Goal: Task Accomplishment & Management: Manage account settings

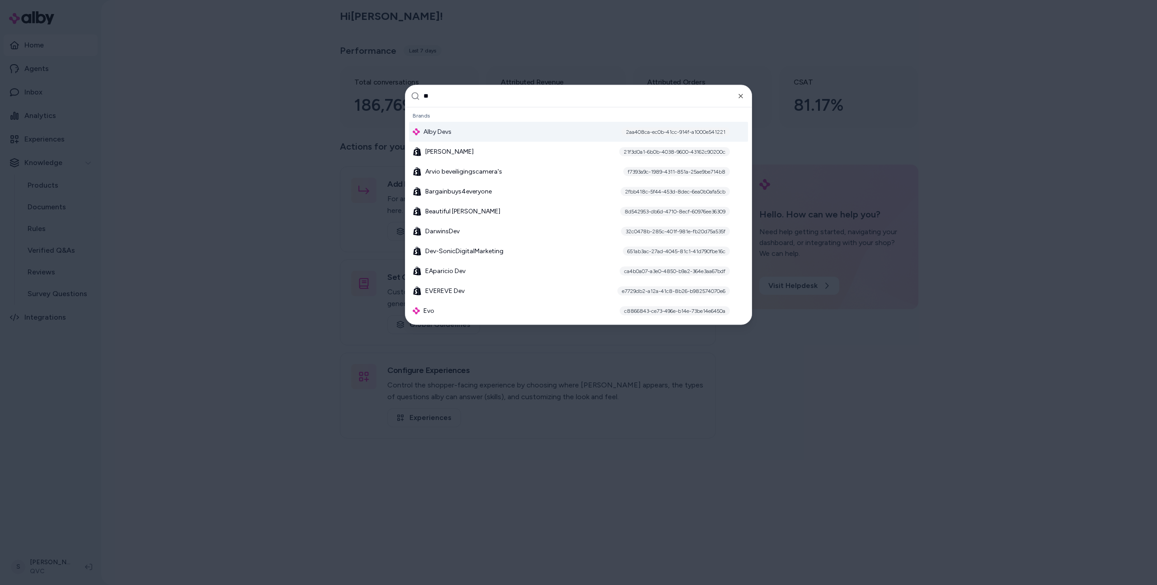
type input "***"
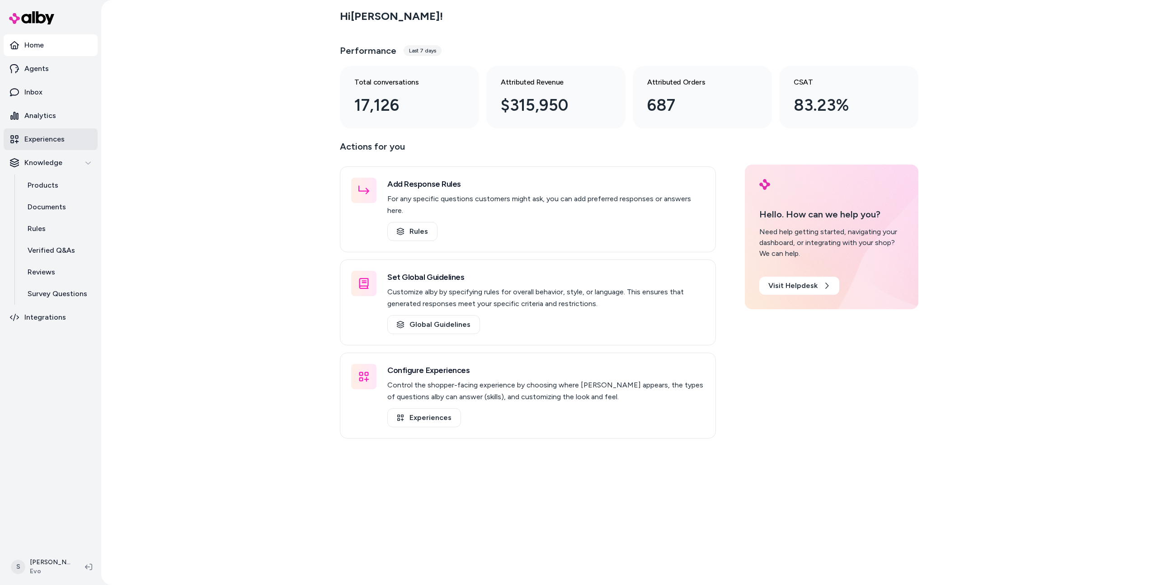
click at [58, 143] on p "Experiences" at bounding box center [44, 139] width 40 height 11
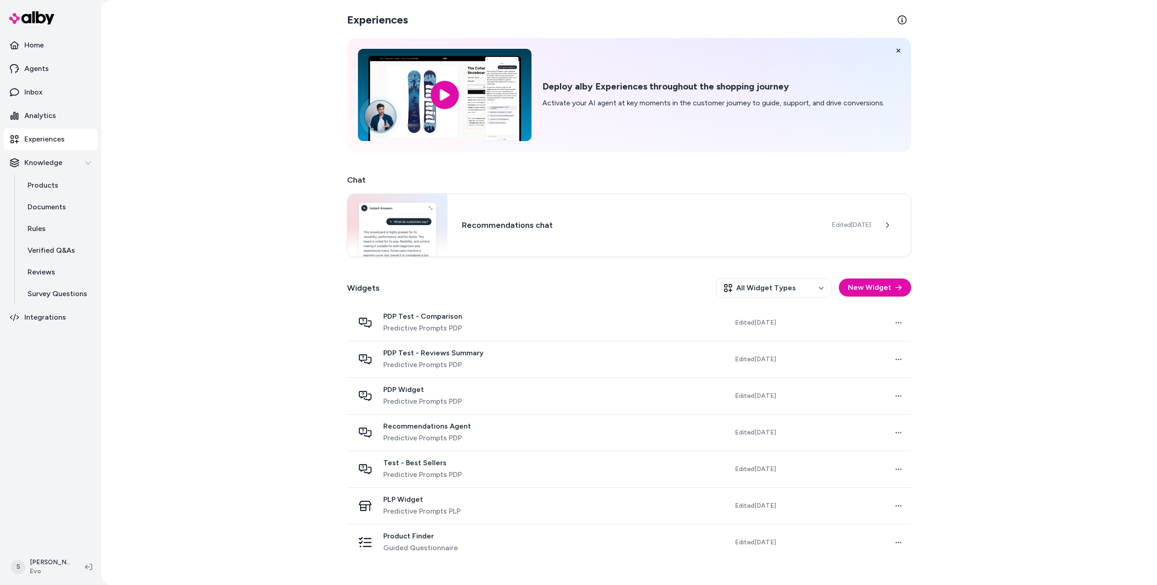
click at [487, 422] on div "Recommendations Agent Predictive Prompts PDP" at bounding box center [448, 432] width 189 height 22
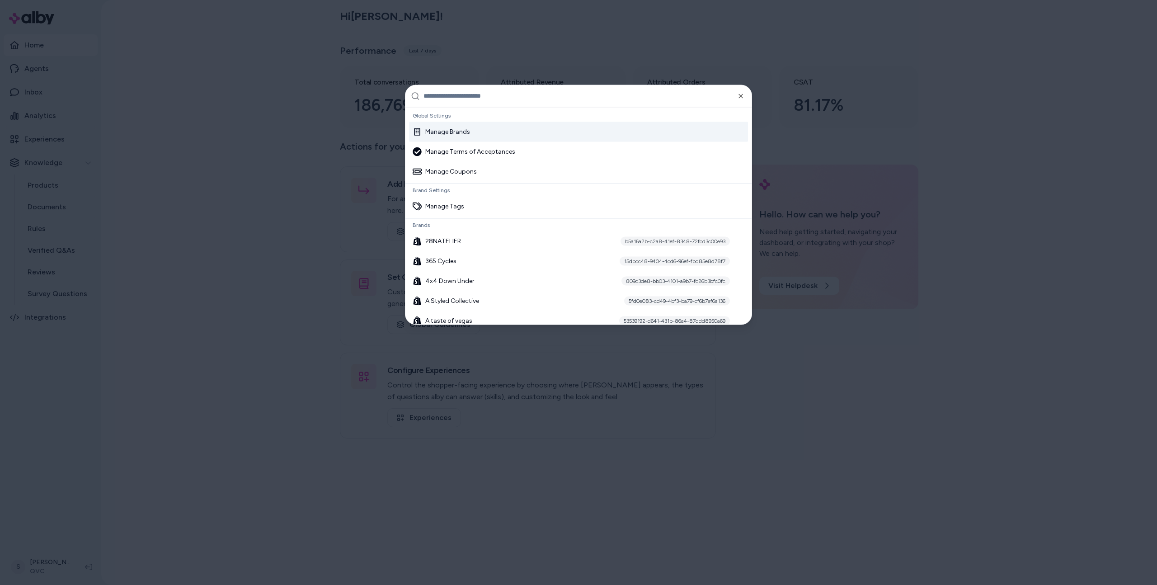
click at [904, 468] on div at bounding box center [578, 292] width 1157 height 585
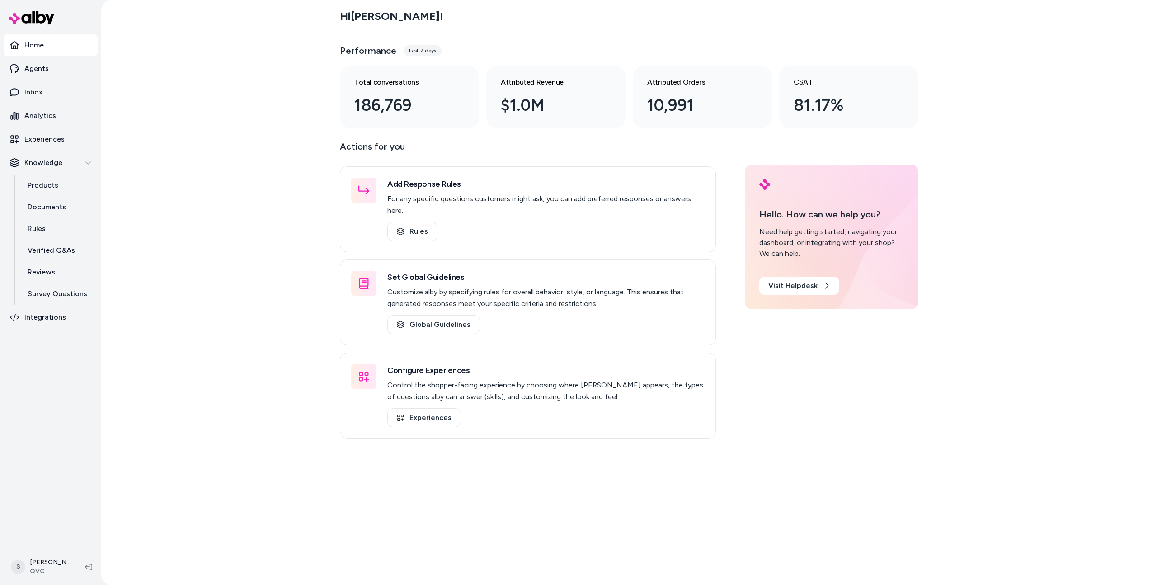
click at [30, 80] on ul "Home Agents Inbox Analytics Experiences Knowledge Products Documents Rules Veri…" at bounding box center [51, 181] width 94 height 294
click at [29, 72] on p "Agents" at bounding box center [36, 68] width 24 height 11
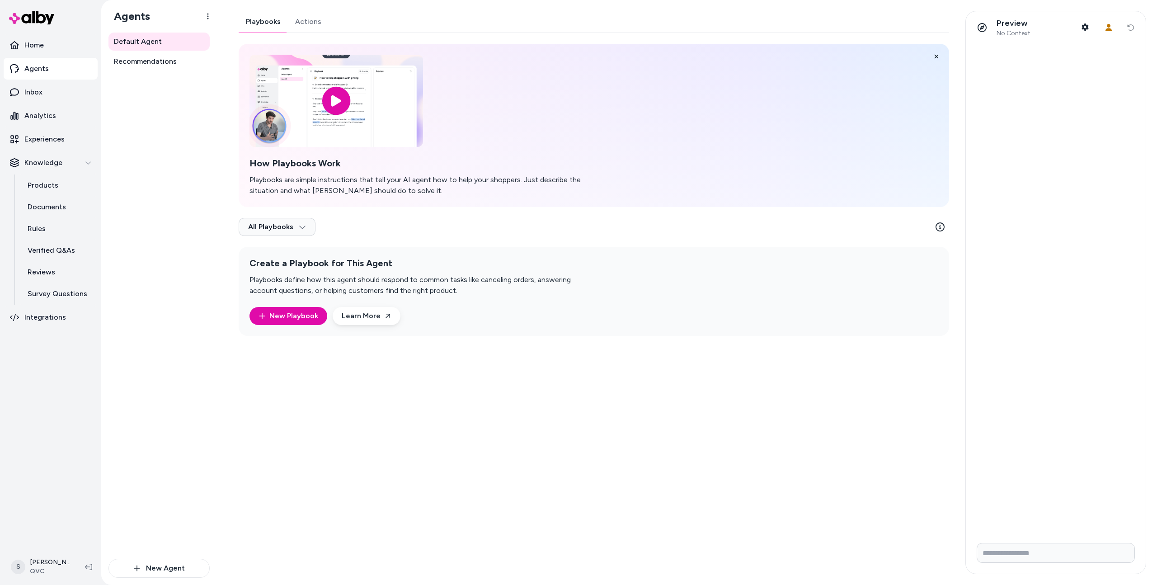
click at [306, 19] on link "Actions" at bounding box center [308, 22] width 41 height 22
click at [307, 25] on link "Actions" at bounding box center [307, 22] width 41 height 22
click at [261, 22] on link "Playbooks" at bounding box center [263, 22] width 49 height 22
click at [311, 24] on link "Actions" at bounding box center [307, 22] width 41 height 22
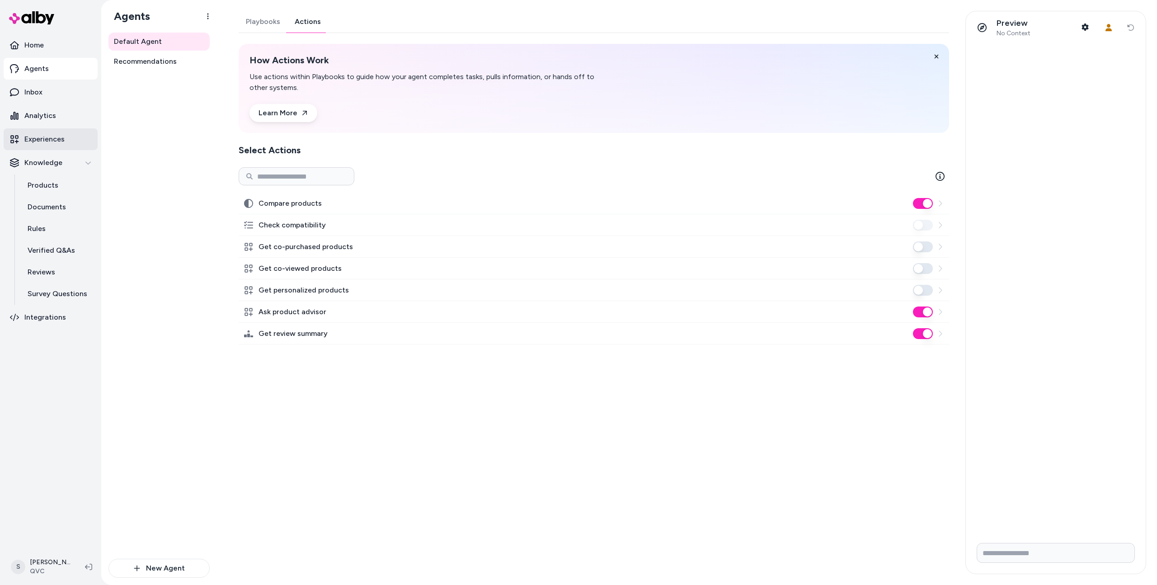
click at [53, 143] on p "Experiences" at bounding box center [44, 139] width 40 height 11
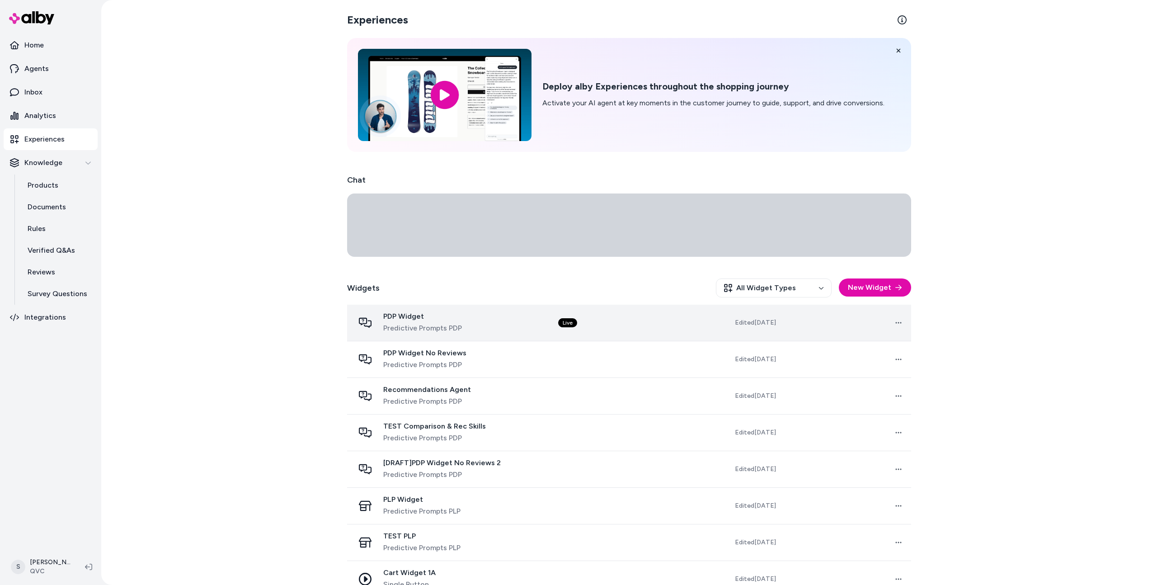
click at [467, 331] on div "PDP Widget Predictive Prompts PDP" at bounding box center [448, 323] width 189 height 22
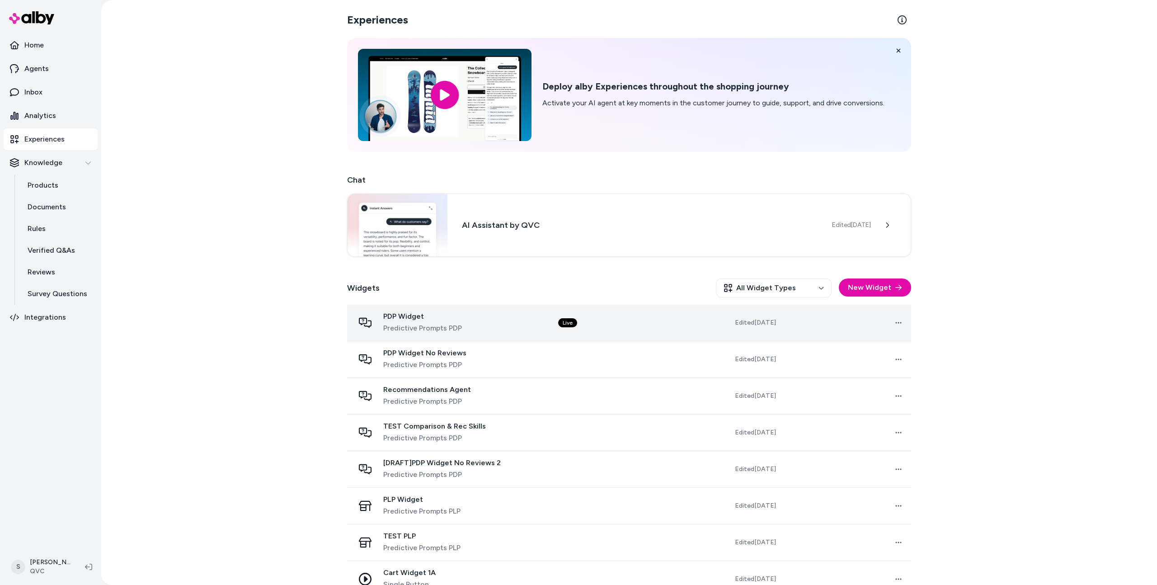
click at [417, 323] on span "Predictive Prompts PDP" at bounding box center [422, 328] width 79 height 11
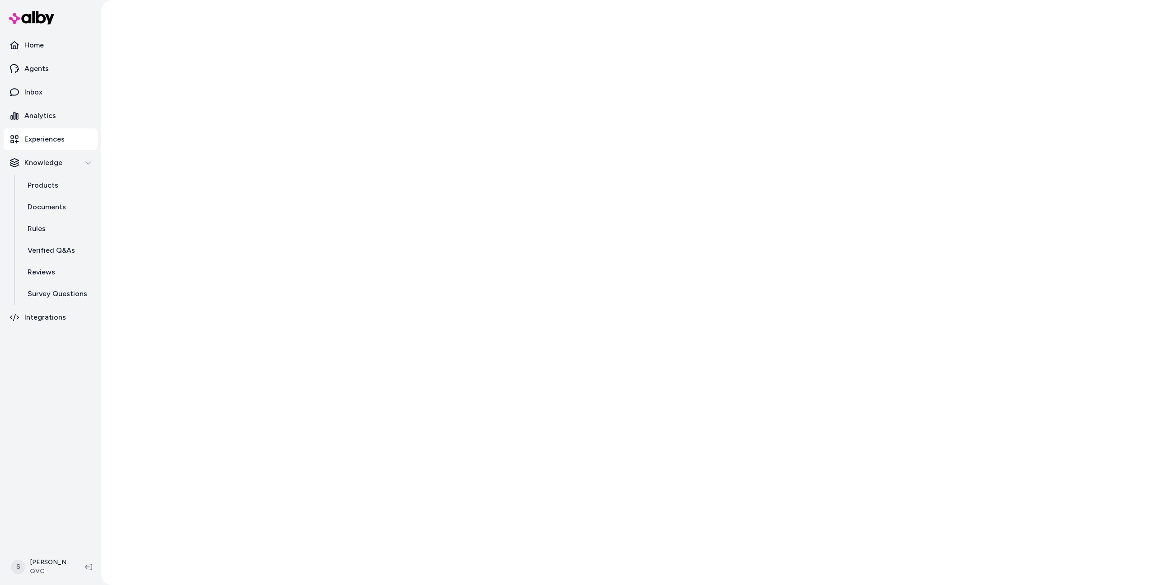
click at [431, 312] on div at bounding box center [628, 292] width 1055 height 585
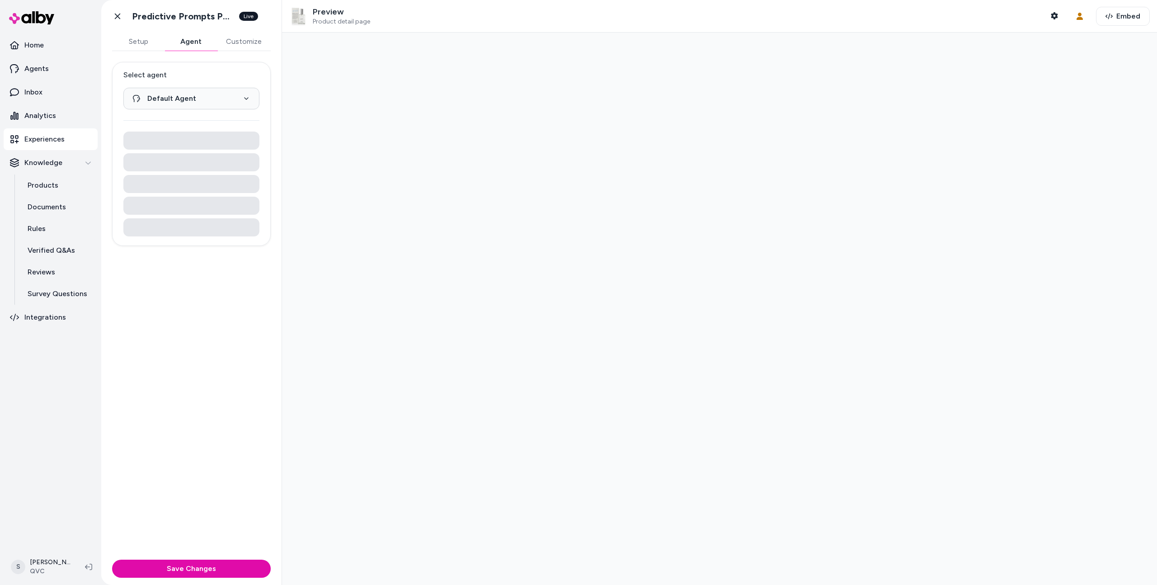
click at [192, 39] on button "Agent" at bounding box center [190, 42] width 52 height 18
click at [120, 17] on icon at bounding box center [117, 16] width 9 height 9
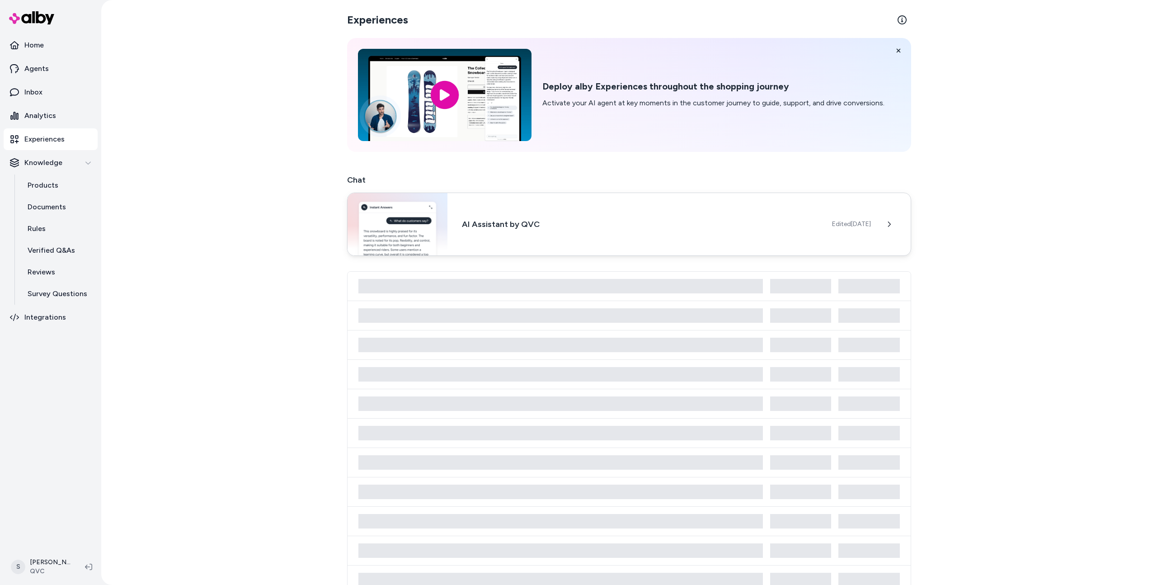
click at [538, 216] on div "AI Assistant by QVC Edited Jun 17, 2025" at bounding box center [629, 223] width 564 height 63
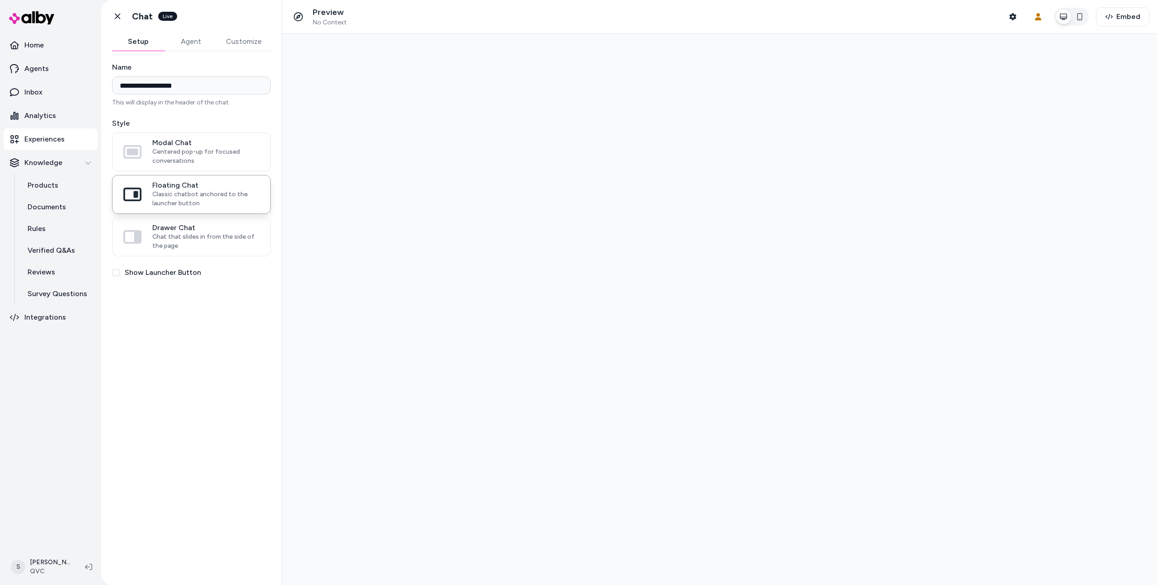
click at [188, 45] on button "Agent" at bounding box center [190, 42] width 52 height 18
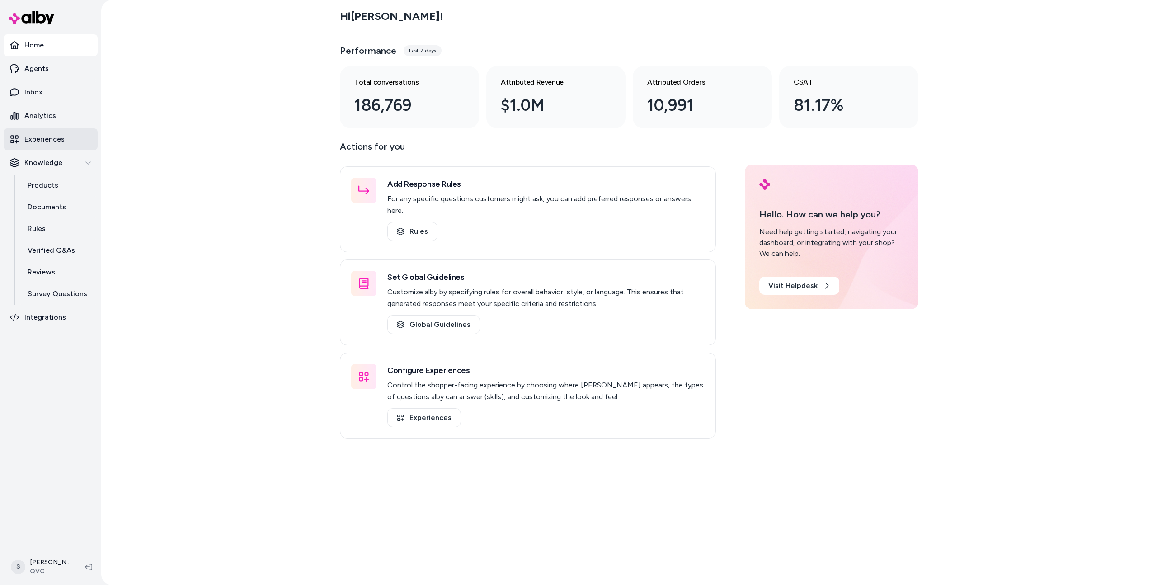
click at [69, 146] on link "Experiences" at bounding box center [51, 139] width 94 height 22
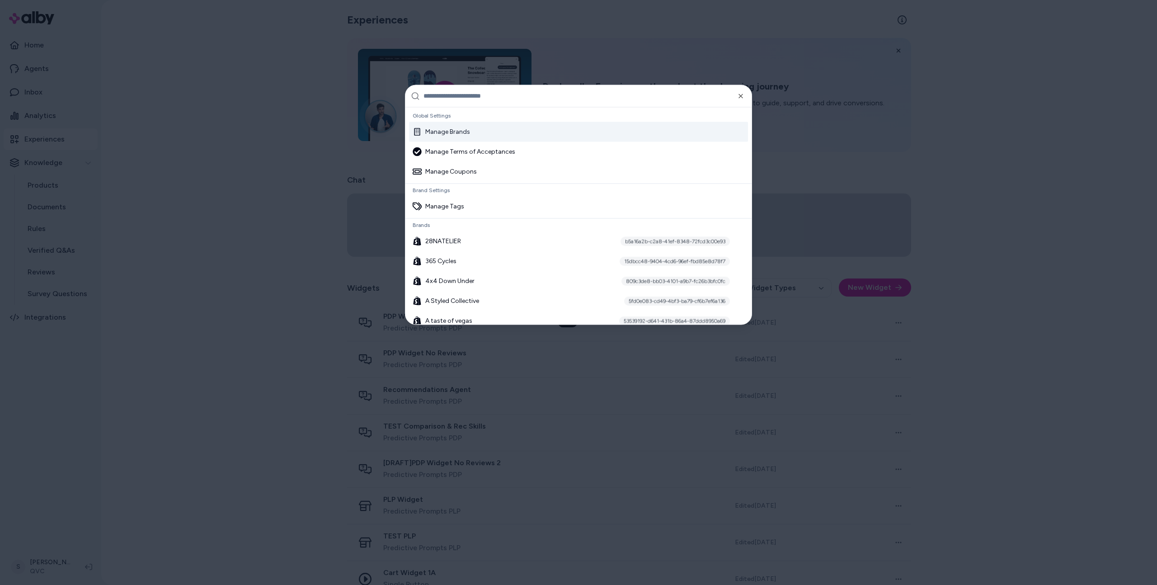
type input "**********"
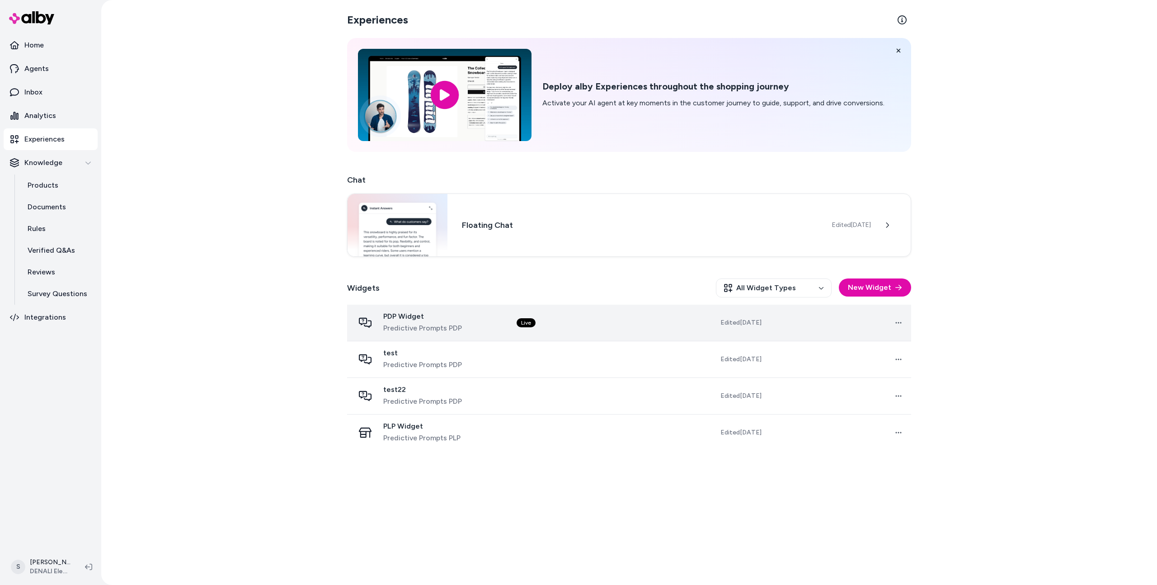
click at [461, 318] on div "PDP Widget Predictive Prompts PDP" at bounding box center [428, 323] width 148 height 22
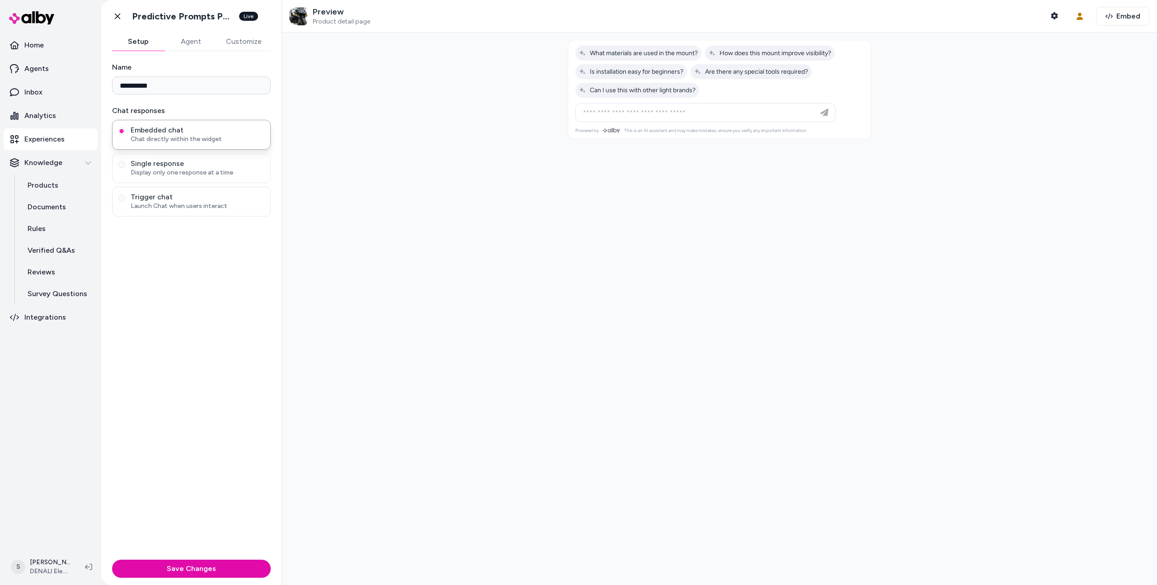
click at [190, 38] on button "Agent" at bounding box center [190, 42] width 52 height 18
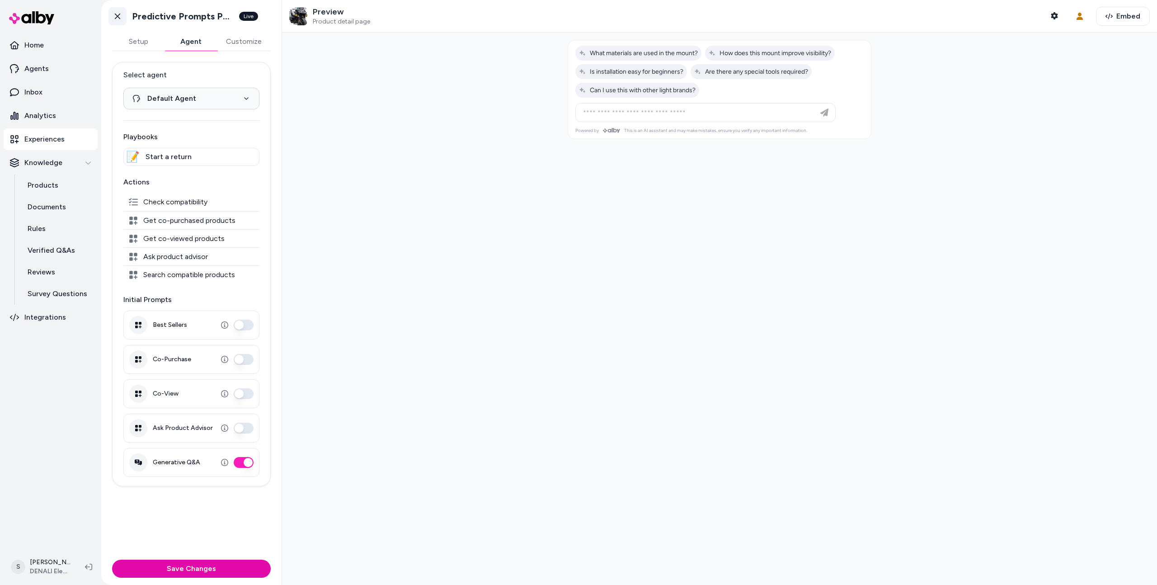
click at [116, 23] on link "Go back" at bounding box center [117, 16] width 18 height 18
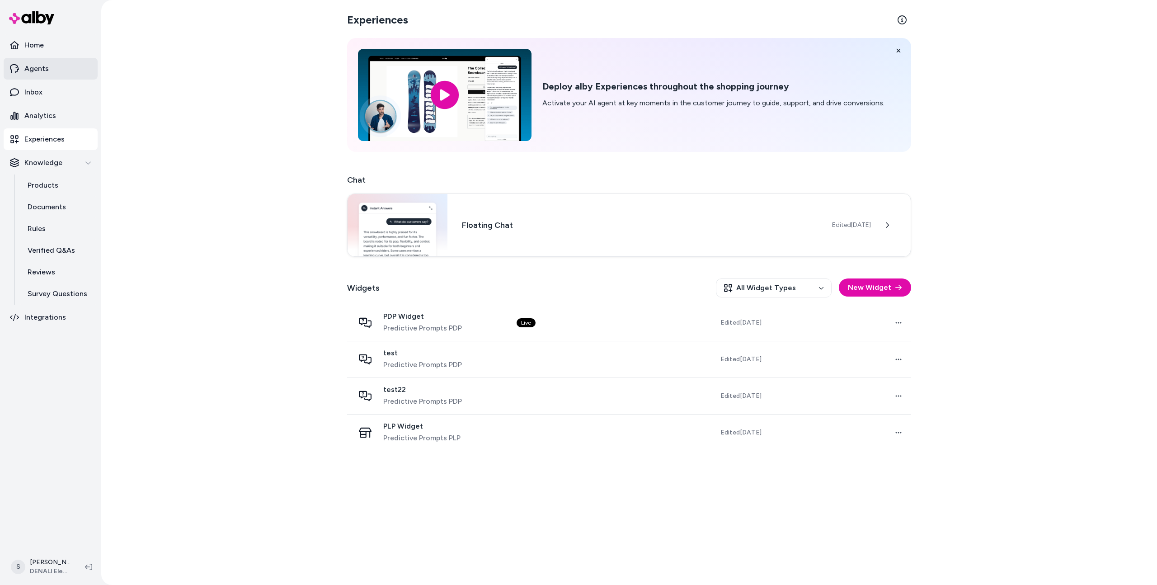
click at [47, 70] on p "Agents" at bounding box center [36, 68] width 24 height 11
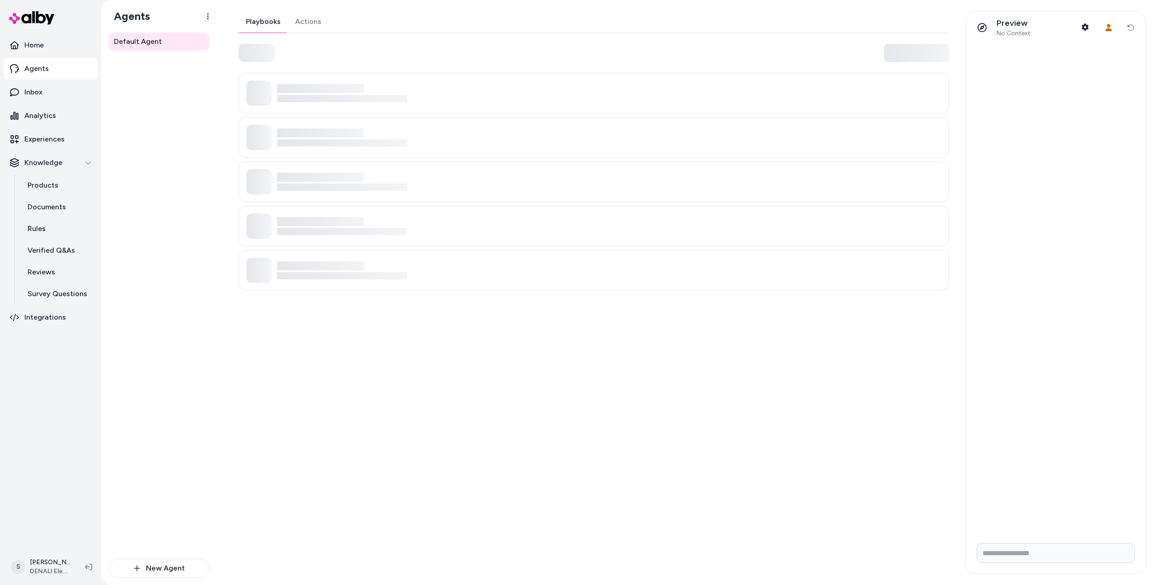
click at [307, 34] on div "Playbooks Actions" at bounding box center [594, 151] width 710 height 280
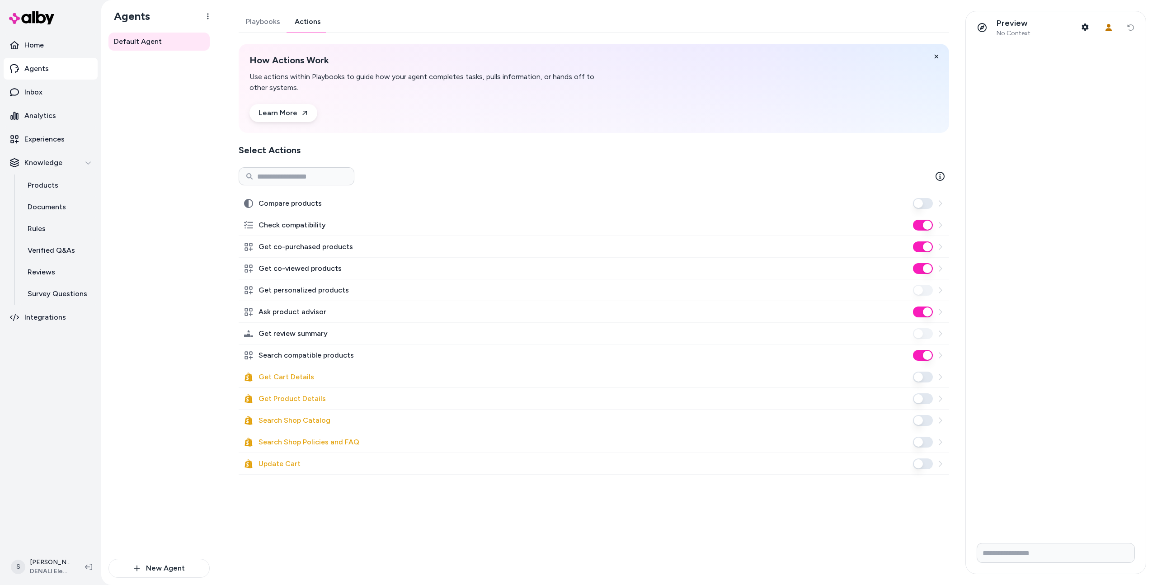
click at [305, 31] on link "Actions" at bounding box center [307, 22] width 41 height 22
click at [841, 158] on div "Select Actions Compare products Check compatibility Get co-purchased products G…" at bounding box center [594, 309] width 710 height 331
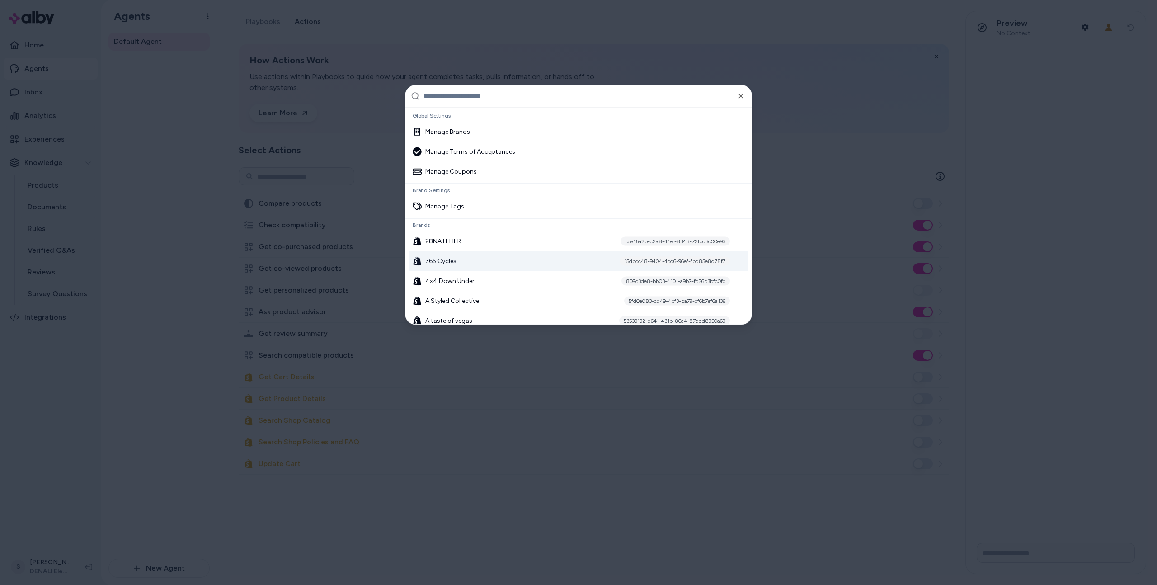
click at [744, 97] on input "text" at bounding box center [584, 96] width 323 height 22
click at [740, 95] on icon "button" at bounding box center [741, 96] width 4 height 4
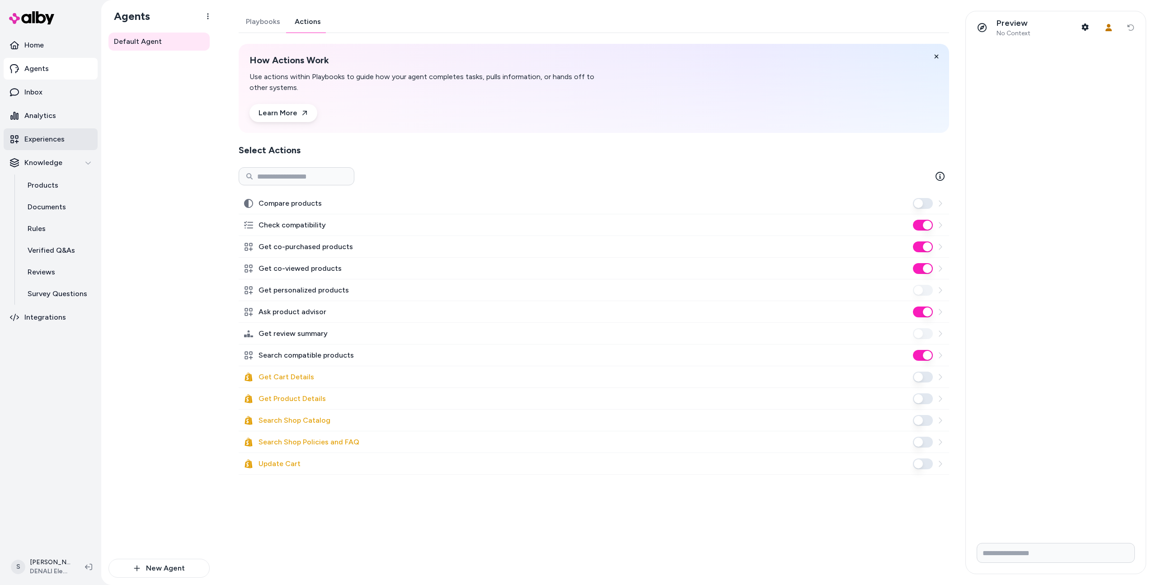
click at [32, 136] on p "Experiences" at bounding box center [44, 139] width 40 height 11
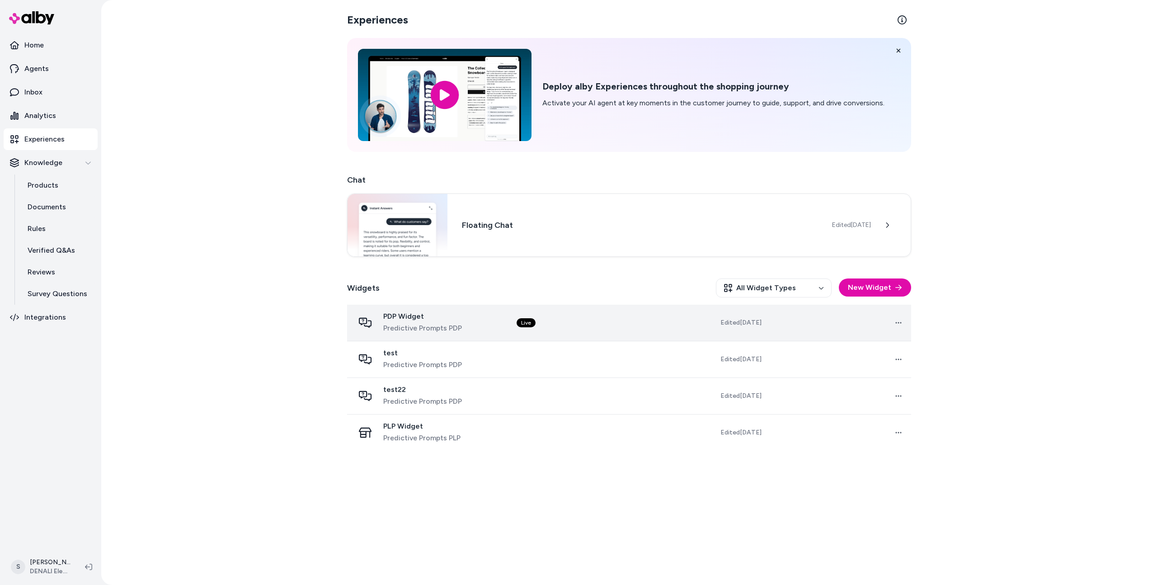
click at [591, 320] on td "Live" at bounding box center [580, 322] width 142 height 37
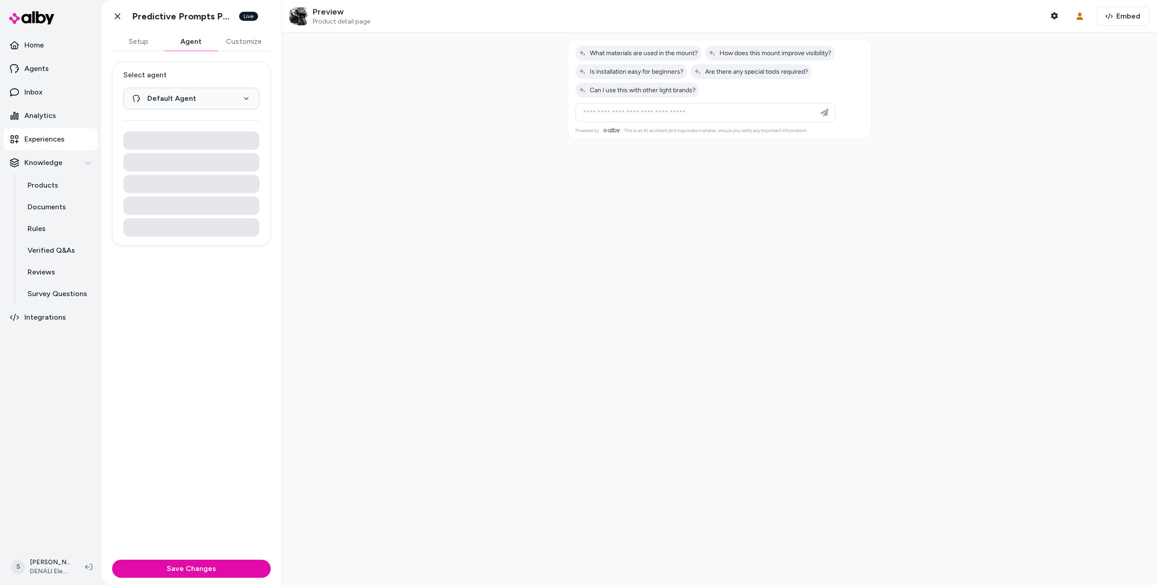
click at [188, 36] on button "Agent" at bounding box center [190, 42] width 52 height 18
click at [242, 44] on button "Customize" at bounding box center [244, 42] width 54 height 18
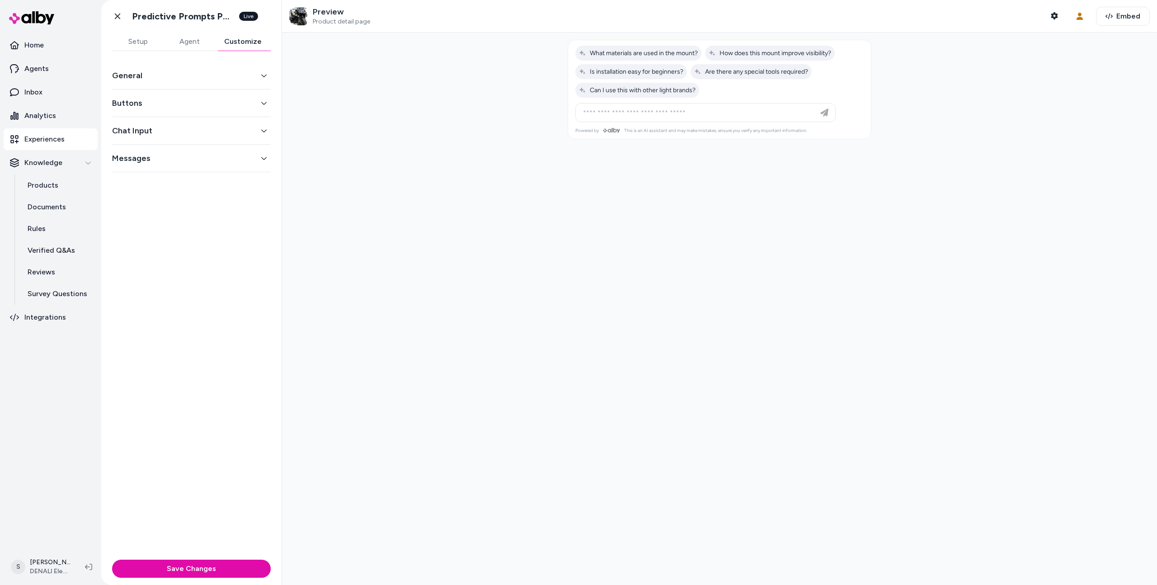
click at [185, 37] on button "Agent" at bounding box center [190, 42] width 52 height 18
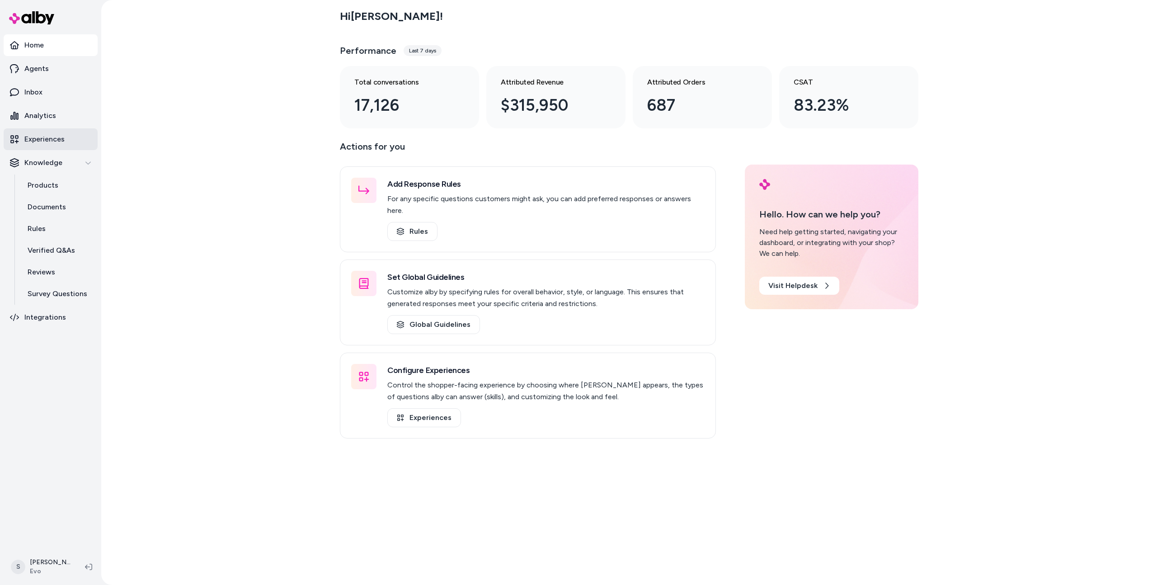
click at [52, 145] on link "Experiences" at bounding box center [51, 139] width 94 height 22
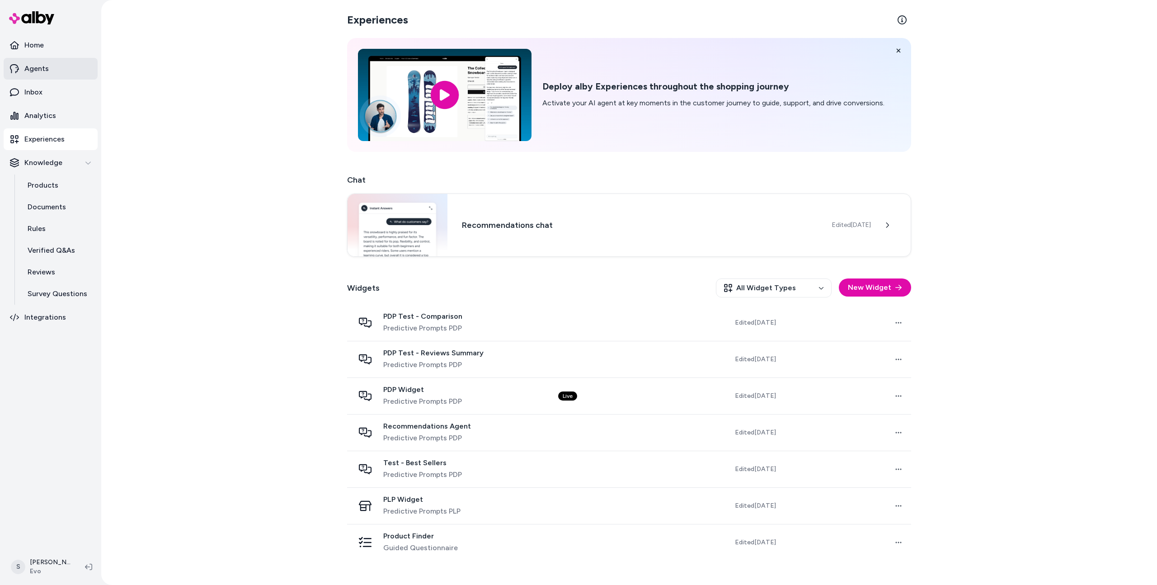
click at [37, 60] on link "Agents" at bounding box center [51, 69] width 94 height 22
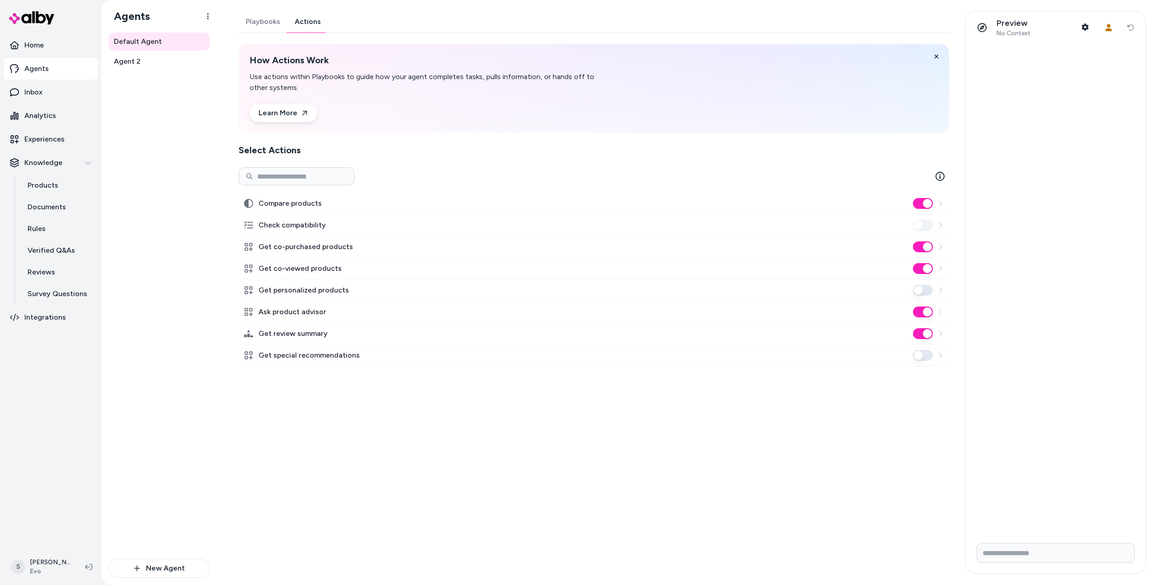
click at [300, 21] on link "Actions" at bounding box center [307, 22] width 41 height 22
click at [46, 144] on p "Experiences" at bounding box center [44, 139] width 40 height 11
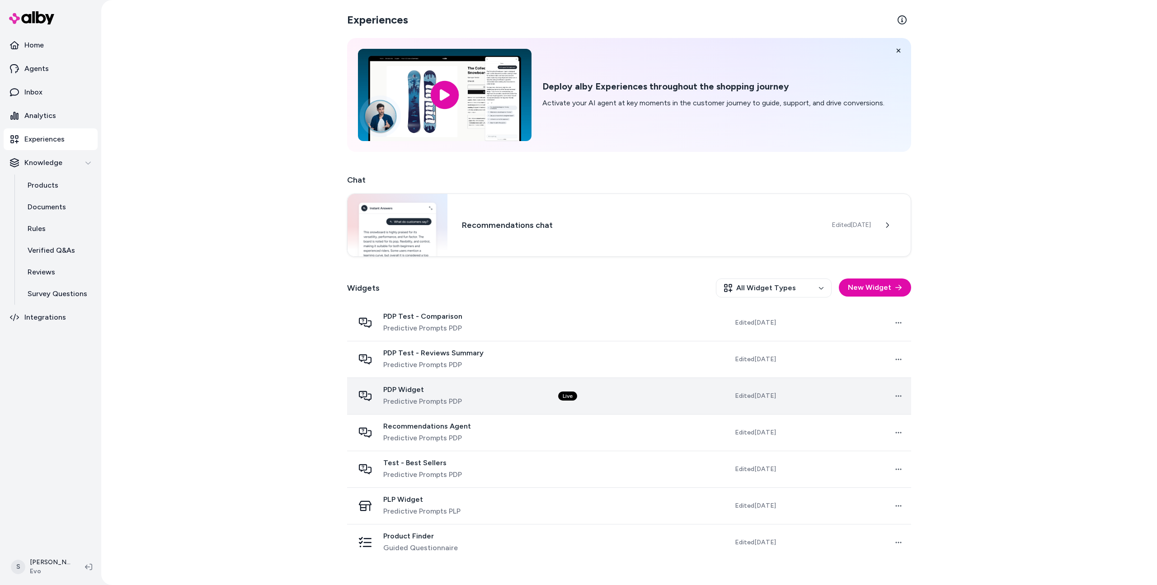
click at [612, 389] on td "Live" at bounding box center [615, 395] width 128 height 37
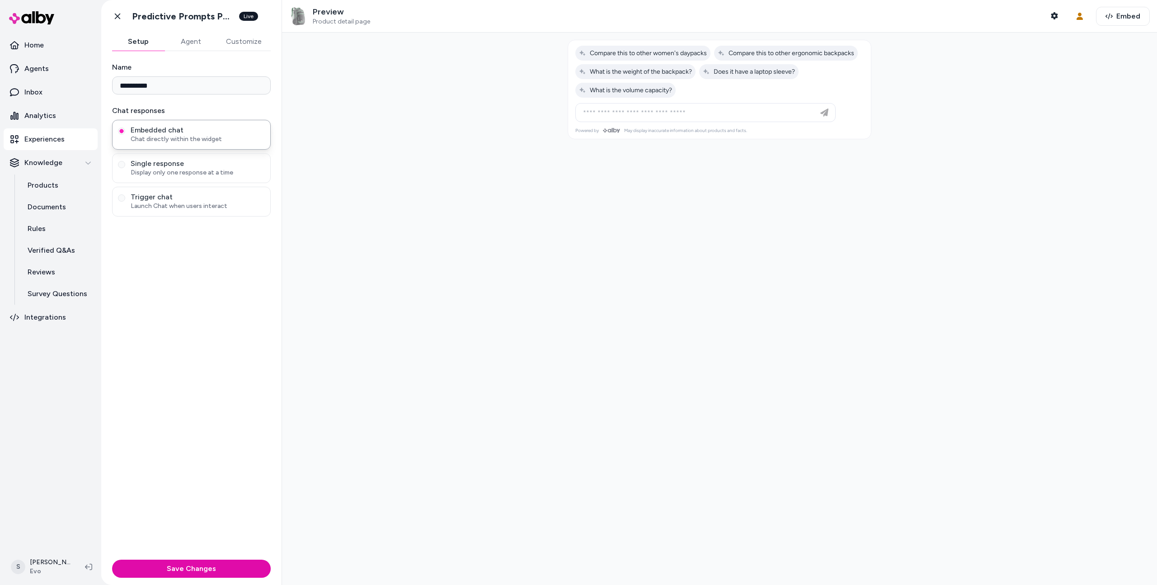
click at [178, 44] on button "Agent" at bounding box center [190, 42] width 52 height 18
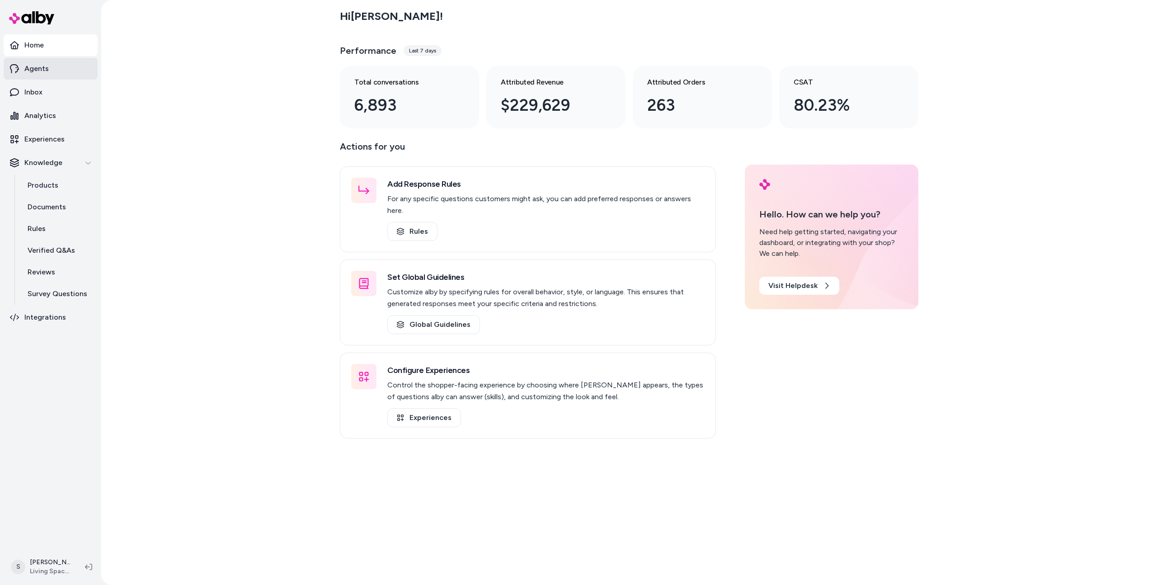
click at [26, 60] on link "Agents" at bounding box center [51, 69] width 94 height 22
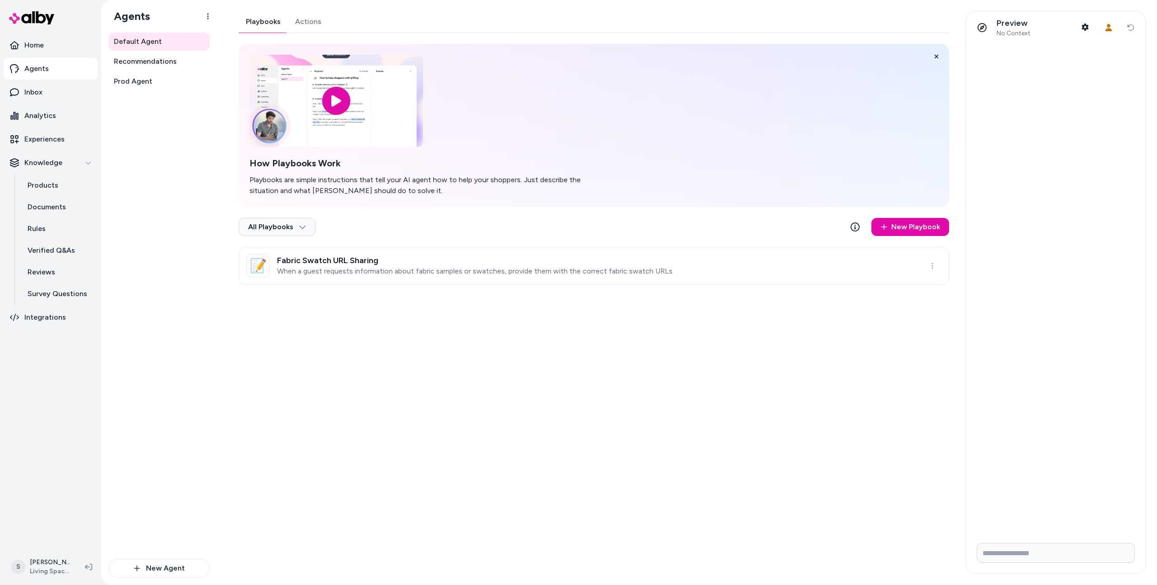
click at [302, 23] on link "Actions" at bounding box center [308, 22] width 41 height 22
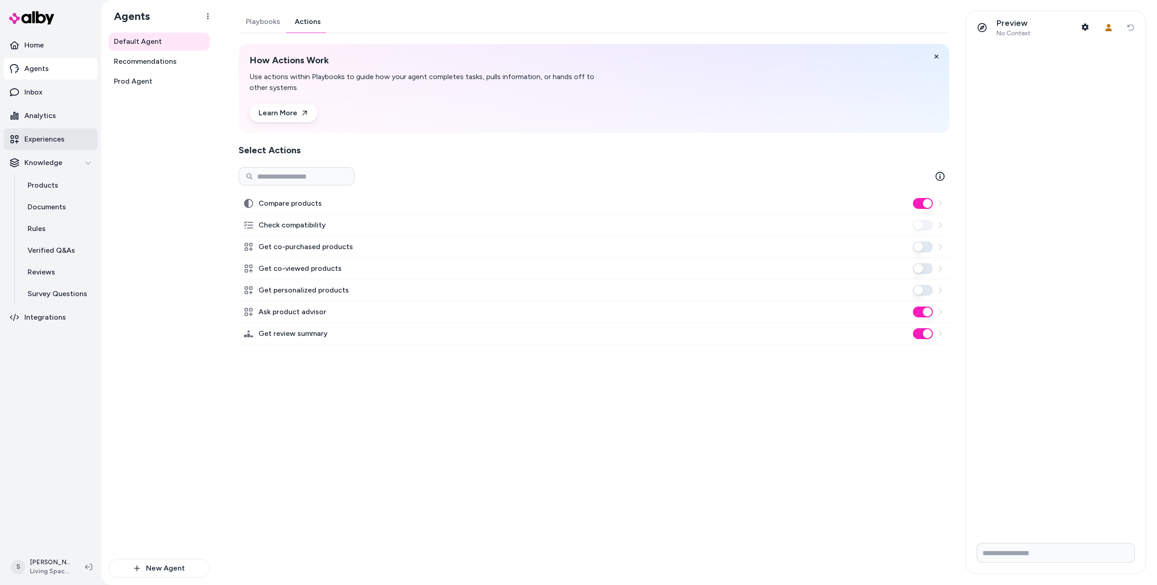
click at [70, 146] on link "Experiences" at bounding box center [51, 139] width 94 height 22
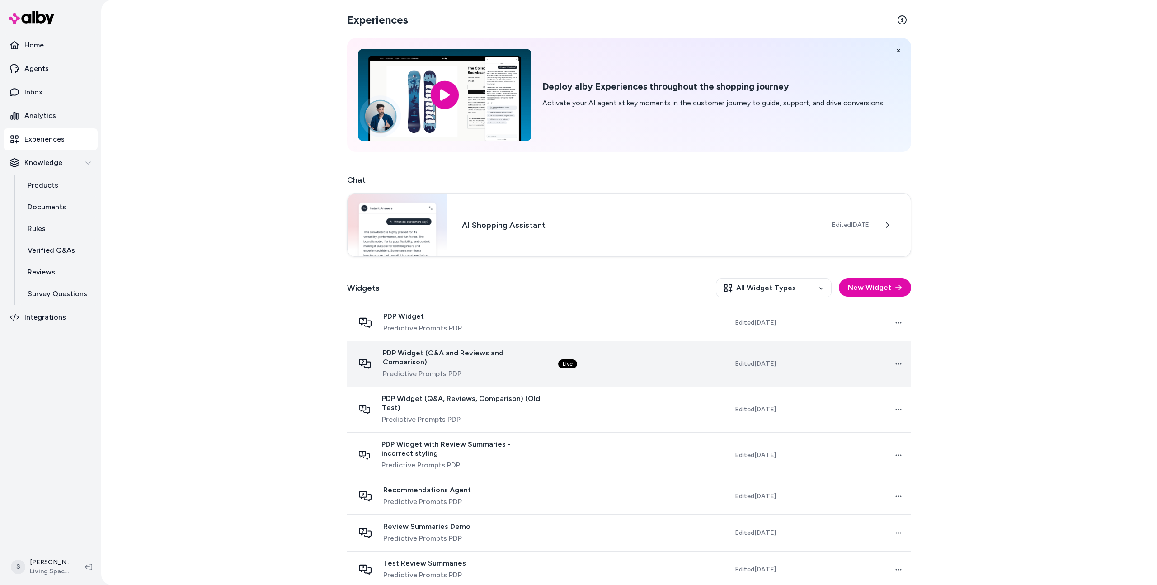
scroll to position [74, 0]
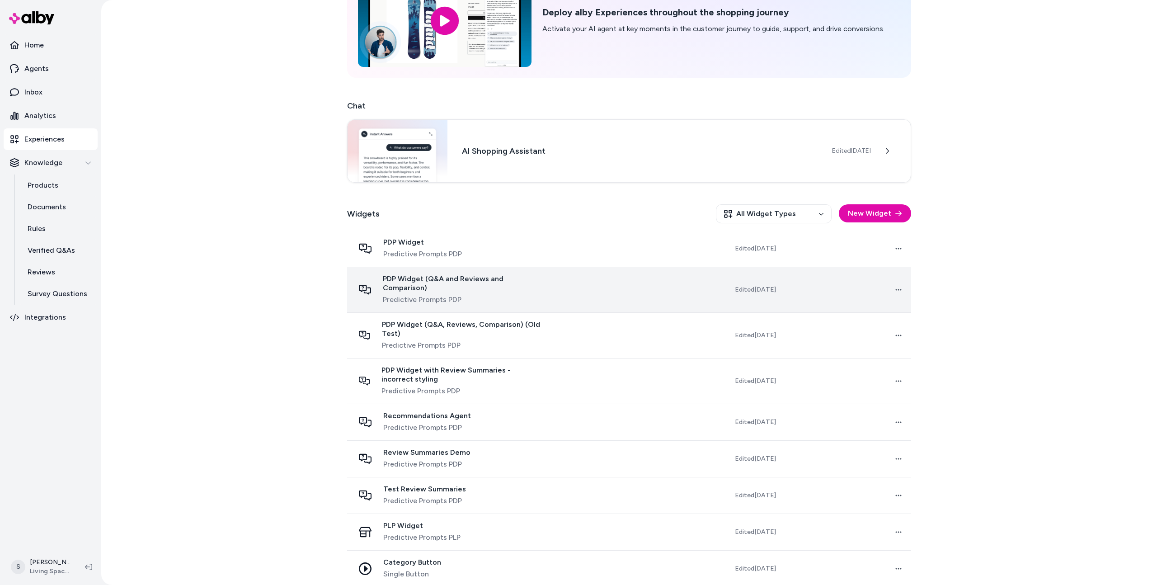
click at [595, 286] on td at bounding box center [615, 290] width 128 height 46
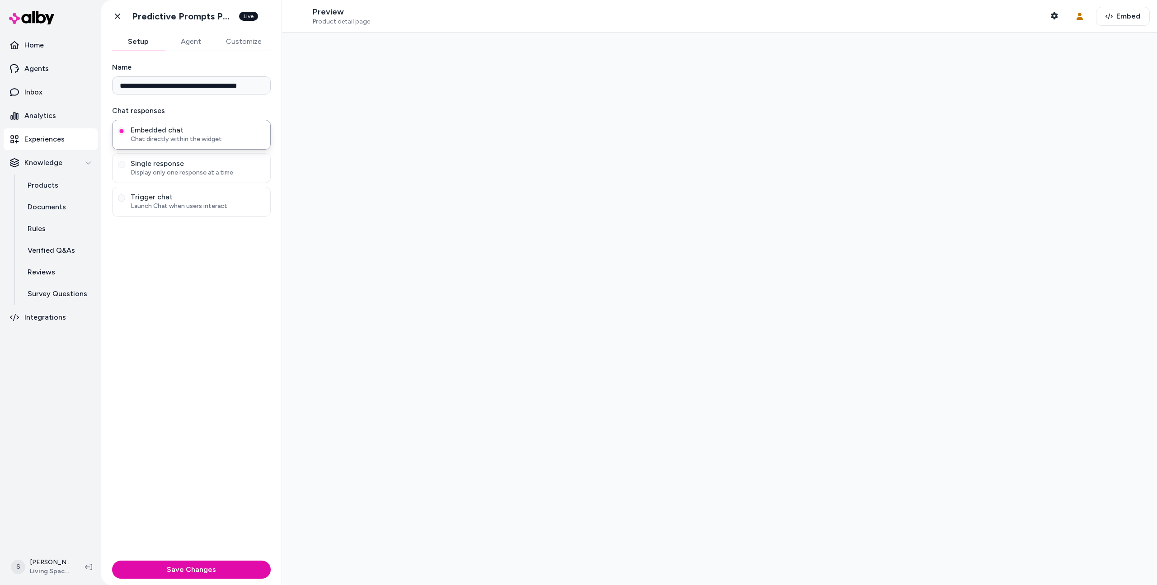
click at [508, 287] on div at bounding box center [719, 309] width 875 height 552
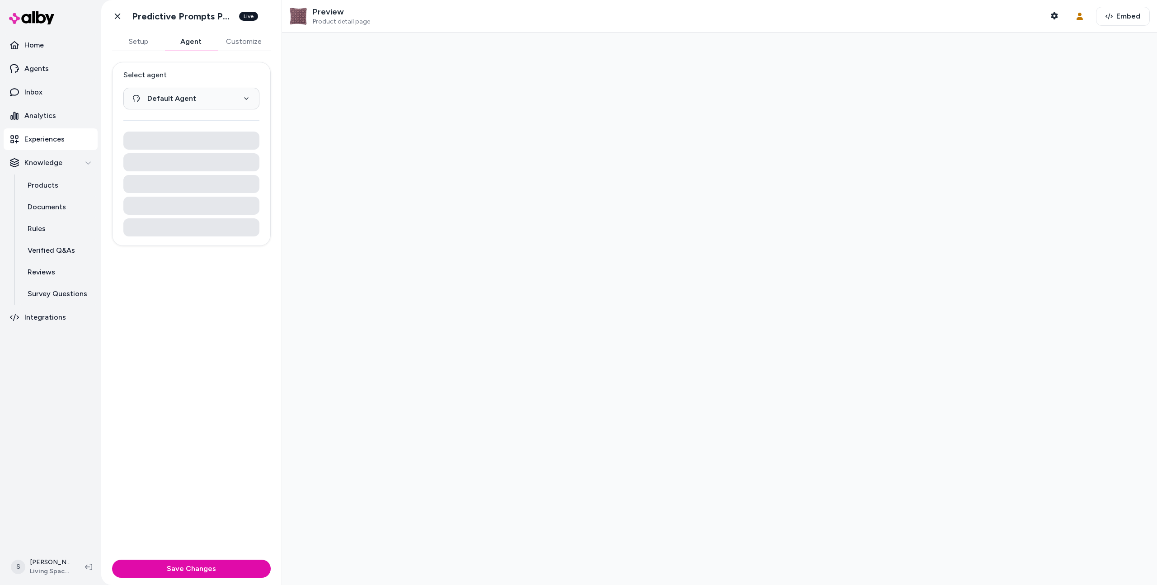
click at [173, 43] on button "Agent" at bounding box center [190, 42] width 52 height 18
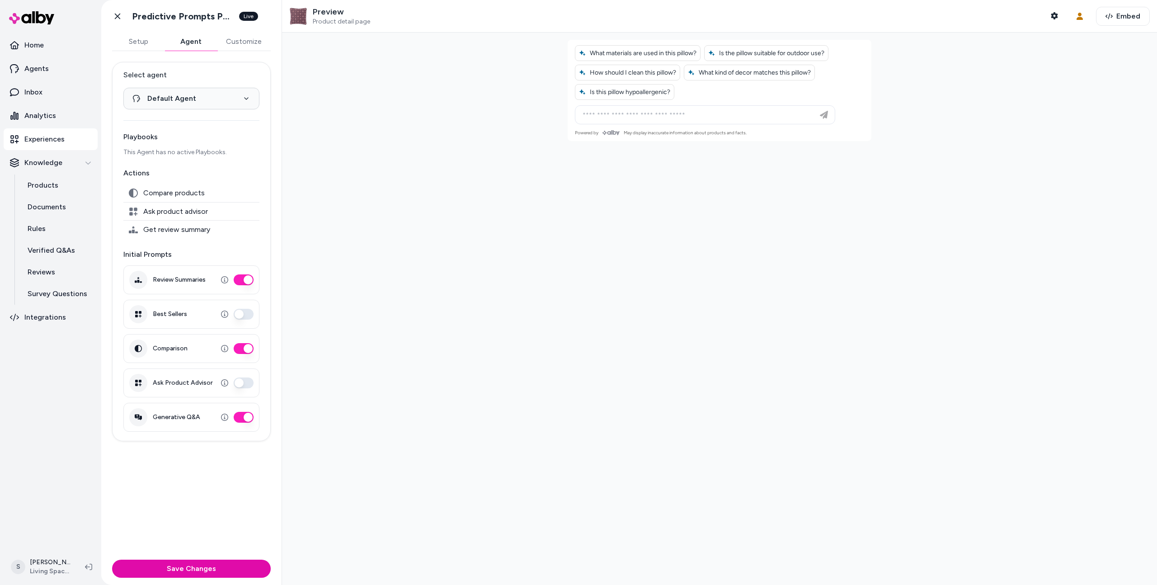
click at [72, 146] on link "Experiences" at bounding box center [51, 139] width 94 height 22
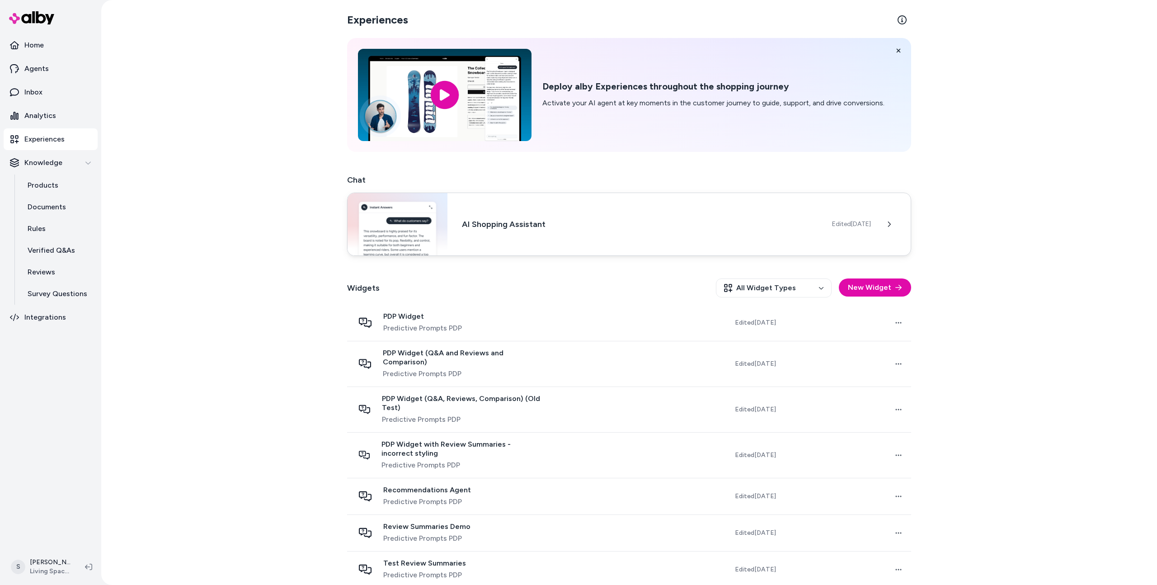
click at [535, 211] on div "AI Shopping Assistant Edited [DATE]" at bounding box center [629, 223] width 564 height 63
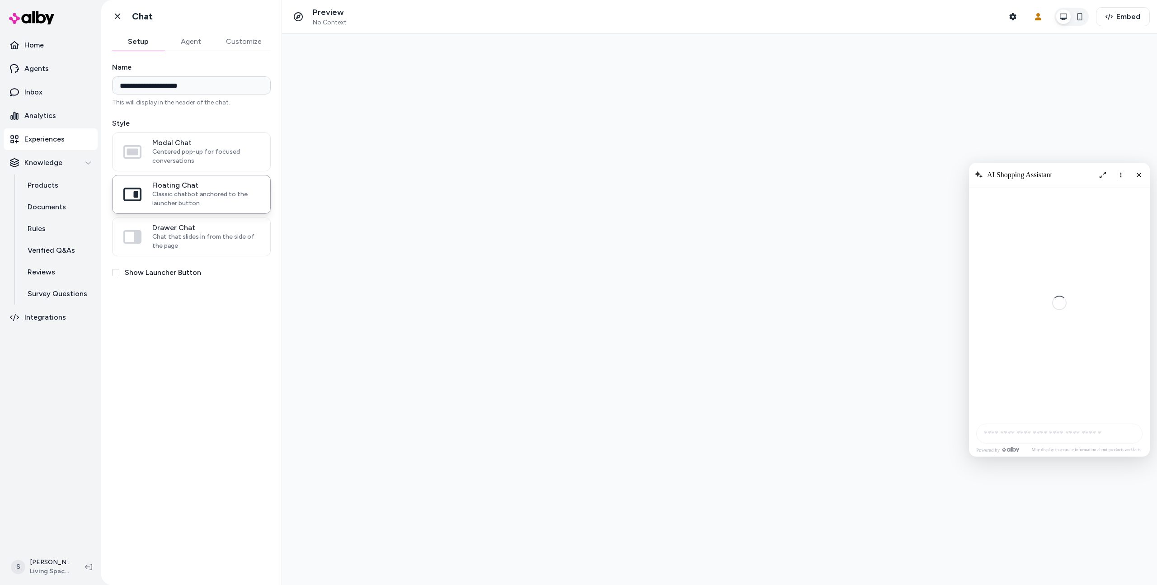
click at [188, 37] on button "Agent" at bounding box center [190, 42] width 52 height 18
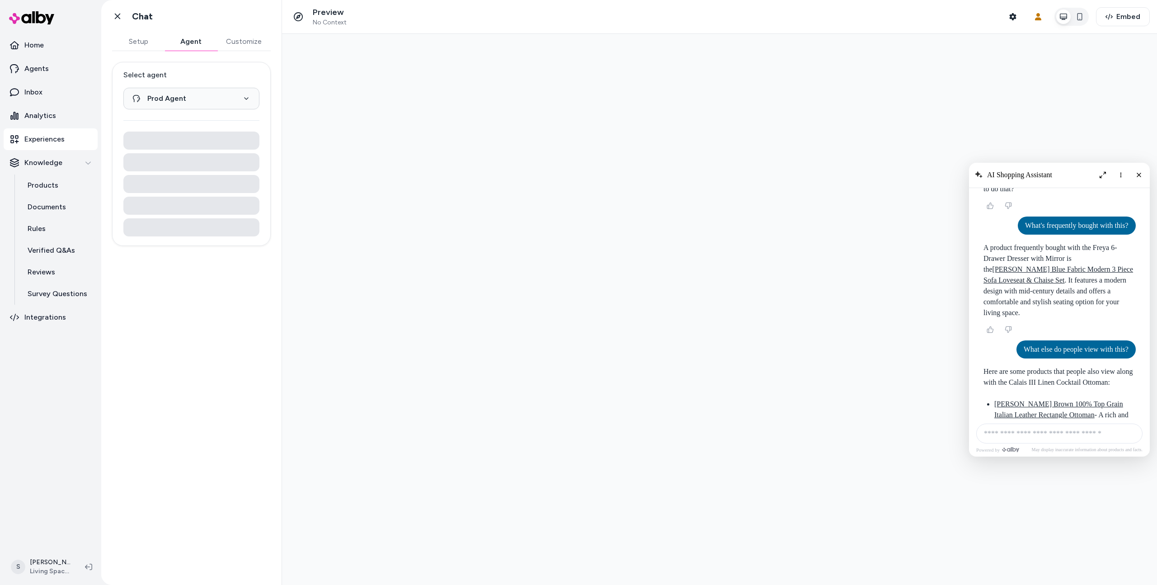
scroll to position [2047, 0]
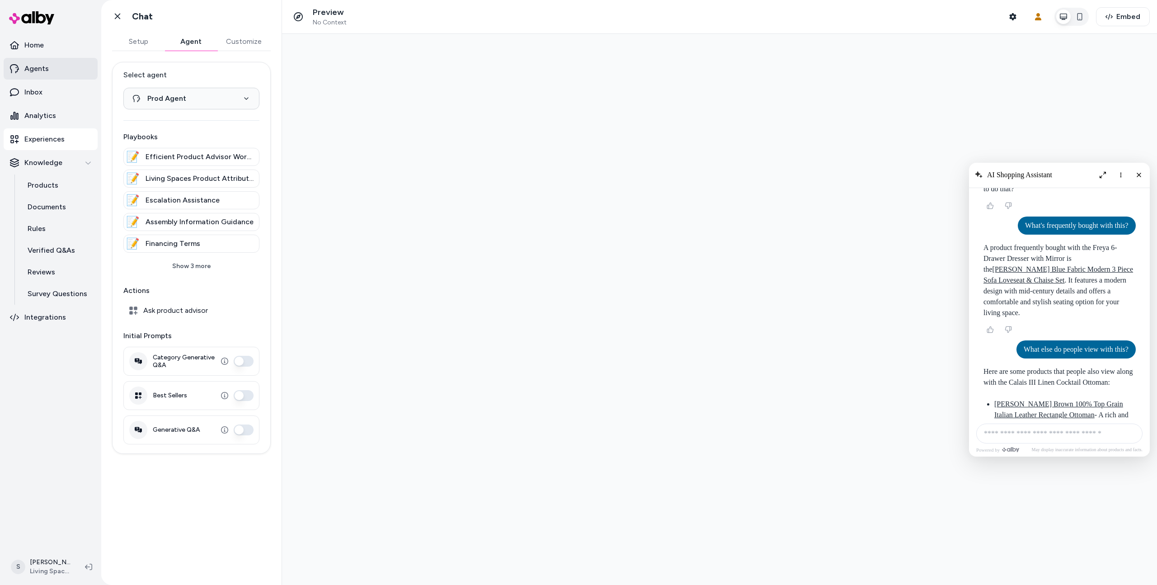
click at [49, 73] on link "Agents" at bounding box center [51, 69] width 94 height 22
